Goal: Find specific page/section: Find specific page/section

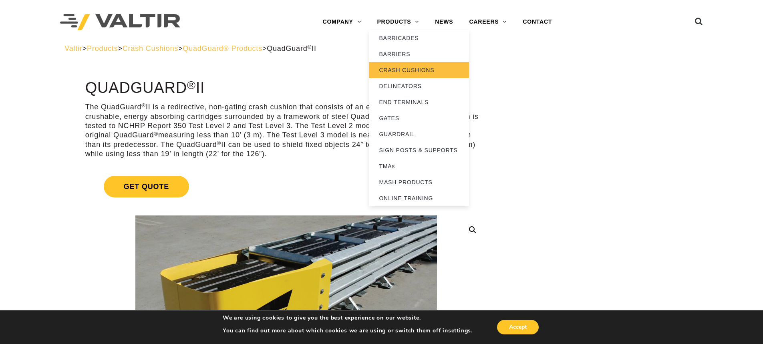
click at [412, 69] on link "CRASH CUSHIONS" at bounding box center [419, 70] width 100 height 16
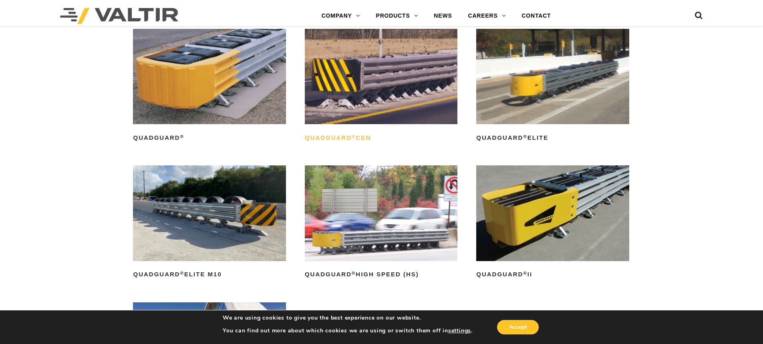
scroll to position [561, 0]
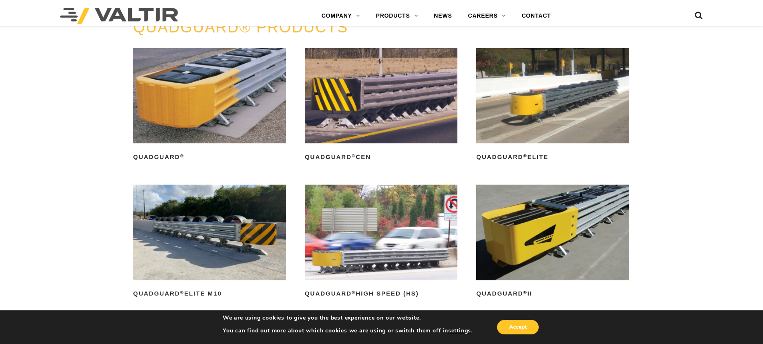
click at [500, 229] on img at bounding box center [552, 232] width 153 height 95
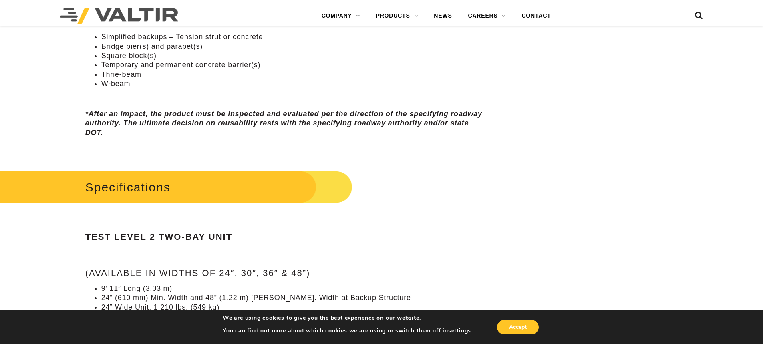
scroll to position [251, 0]
